Goal: Navigation & Orientation: Find specific page/section

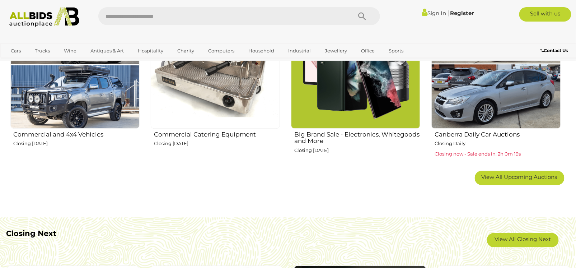
scroll to position [524, 0]
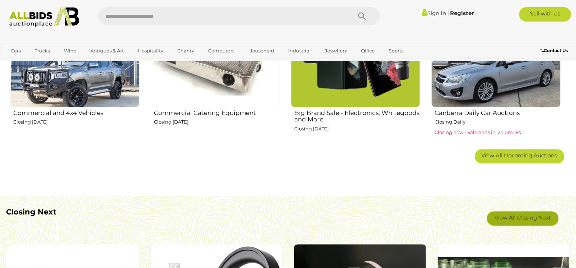
click at [518, 217] on link "View All Closing Next" at bounding box center [523, 218] width 72 height 14
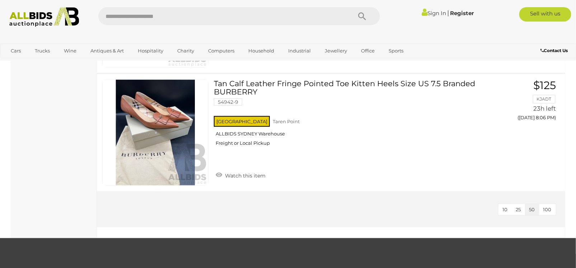
scroll to position [3961, 0]
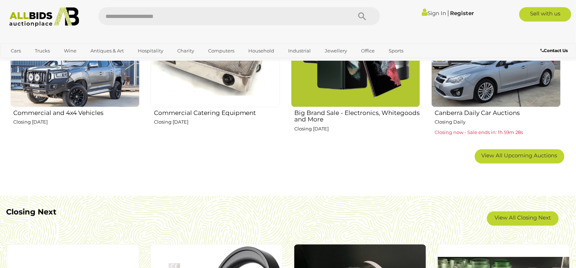
scroll to position [524, 0]
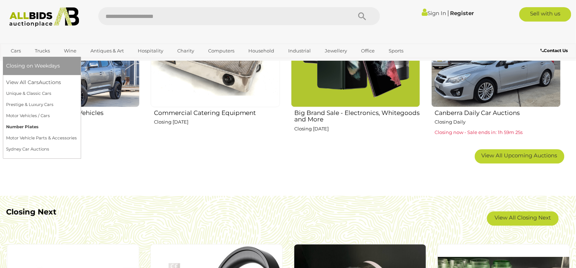
click at [31, 125] on link "Number Plates" at bounding box center [41, 126] width 71 height 11
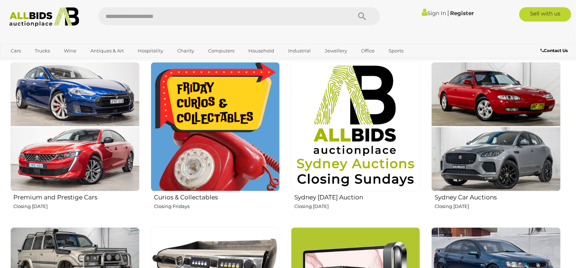
scroll to position [258, 0]
